Goal: Transaction & Acquisition: Purchase product/service

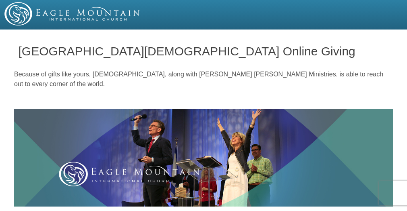
scroll to position [355, 0]
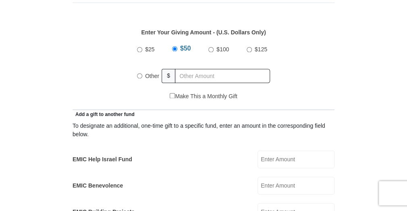
click at [137, 48] on input "$25" at bounding box center [139, 49] width 5 height 5
radio input "true"
click at [140, 50] on input "$25" at bounding box center [139, 48] width 5 height 5
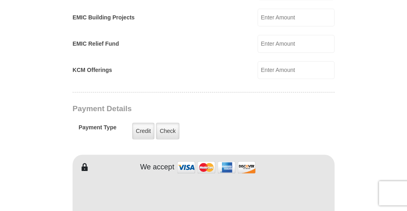
scroll to position [613, 0]
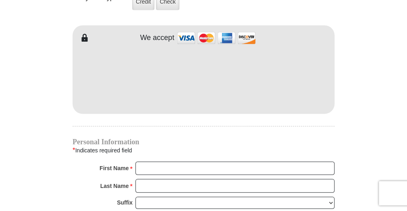
scroll to position [742, 0]
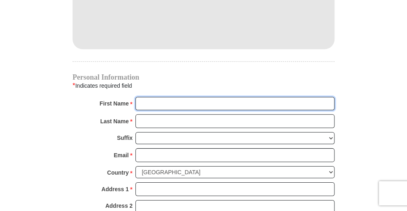
click at [159, 100] on input "First Name *" at bounding box center [235, 104] width 199 height 14
type input "[PERSON_NAME]"
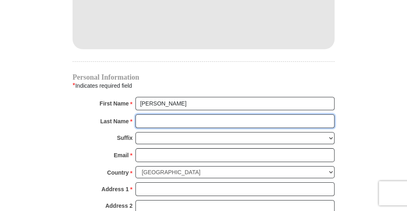
type input "Brown"
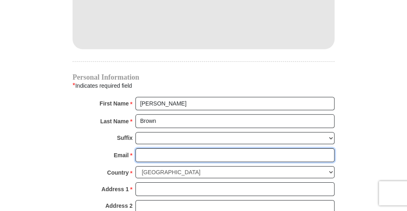
type input "[EMAIL_ADDRESS][DOMAIN_NAME]"
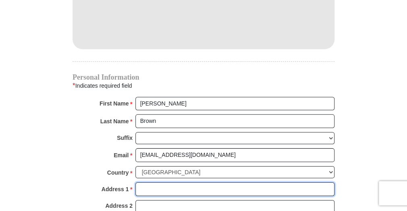
type input "[STREET_ADDRESS]"
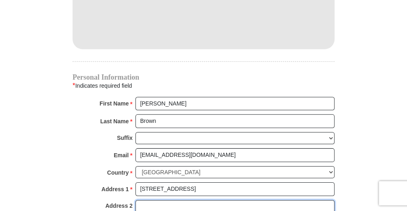
type input "[STREET_ADDRESS]"
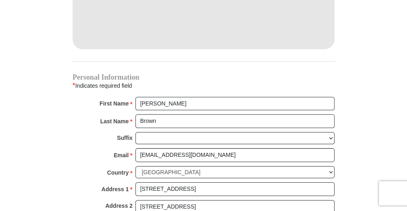
type input "[PERSON_NAME]"
type input "[PHONE_NUMBER]"
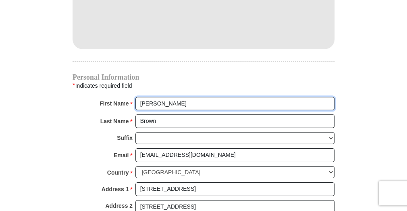
radio input "true"
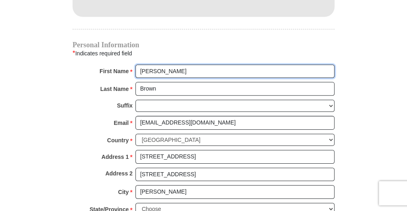
scroll to position [807, 0]
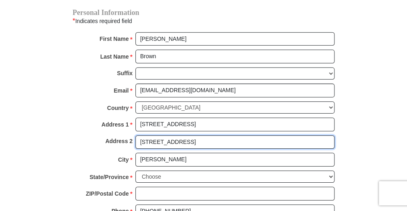
drag, startPoint x: 212, startPoint y: 138, endPoint x: 111, endPoint y: 157, distance: 102.5
click at [145, 140] on input "[STREET_ADDRESS]" at bounding box center [235, 142] width 199 height 14
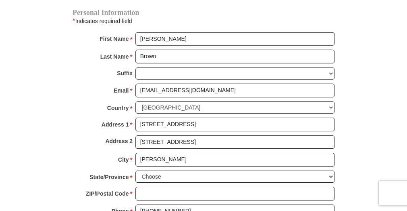
click at [79, 142] on div "Address 2 [STREET_ADDRESS]" at bounding box center [204, 144] width 262 height 18
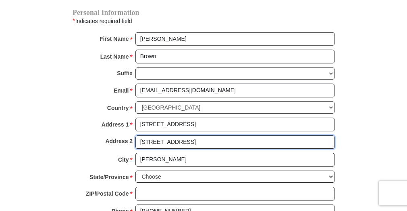
drag, startPoint x: 140, startPoint y: 138, endPoint x: 221, endPoint y: 140, distance: 80.3
click at [221, 140] on input "[STREET_ADDRESS]" at bounding box center [235, 142] width 199 height 14
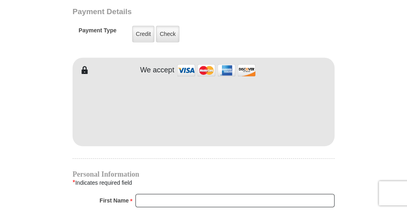
scroll to position [710, 0]
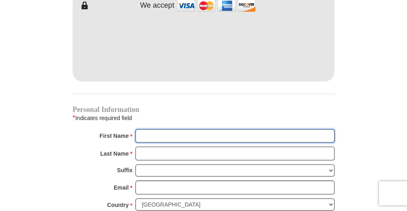
click at [157, 132] on input "First Name *" at bounding box center [235, 136] width 199 height 14
type input "[PERSON_NAME]"
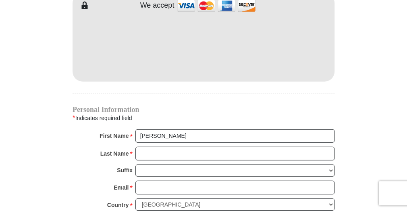
type input "50.00"
type input "Brown"
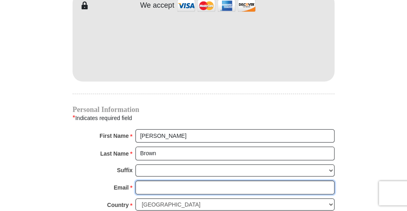
type input "[EMAIL_ADDRESS][DOMAIN_NAME]"
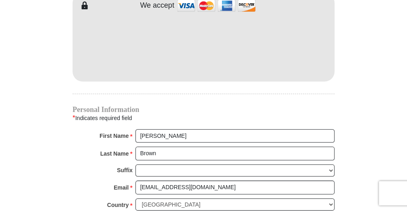
type input "[STREET_ADDRESS][PERSON_NAME]"
type input "MC [PERSON_NAME]"
select select "[GEOGRAPHIC_DATA]"
type input "75071"
type input "2147333816"
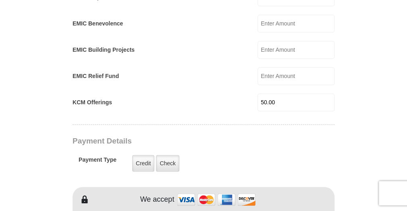
scroll to position [484, 0]
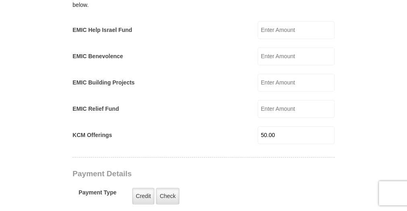
drag, startPoint x: 279, startPoint y: 133, endPoint x: 213, endPoint y: 133, distance: 65.8
click at [240, 134] on div "KCM Offerings 50.00 KCM Offerings Amount must be a valid number Make This a Mon…" at bounding box center [204, 135] width 262 height 18
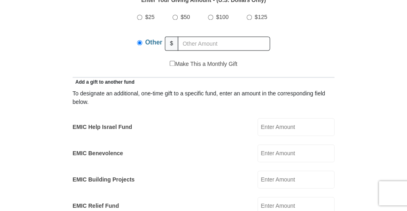
scroll to position [323, 0]
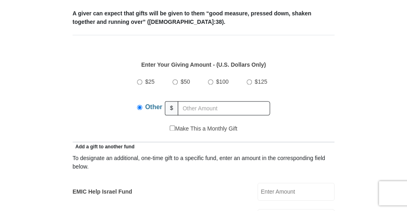
click at [140, 82] on input "$25" at bounding box center [139, 81] width 5 height 5
radio input "true"
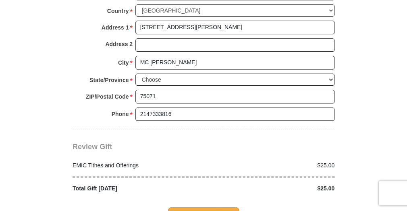
scroll to position [968, 0]
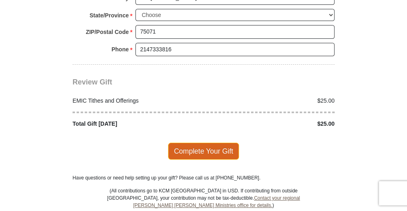
click at [194, 144] on span "Complete Your Gift" at bounding box center [203, 150] width 71 height 17
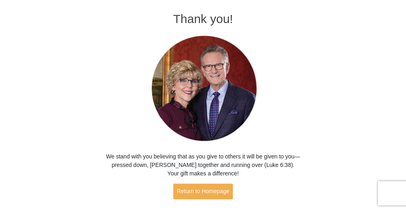
scroll to position [65, 0]
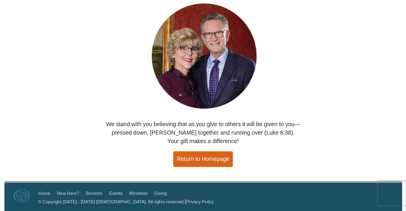
click at [222, 162] on link "Return to Homepage" at bounding box center [203, 159] width 60 height 16
